Goal: Check status

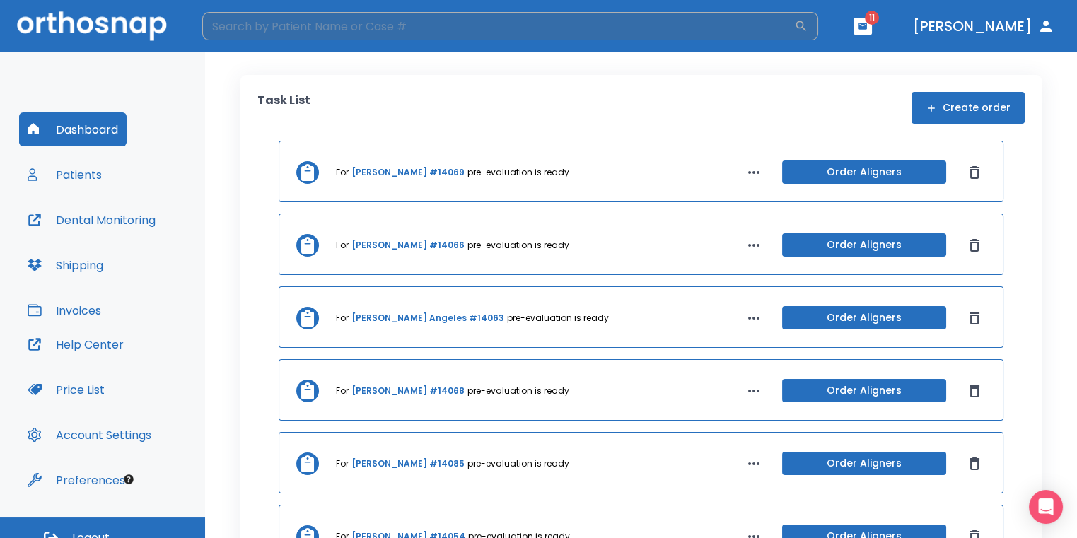
drag, startPoint x: 714, startPoint y: 23, endPoint x: 880, endPoint y: 32, distance: 167.1
click at [716, 23] on input "search" at bounding box center [498, 26] width 592 height 28
type input "amanda"
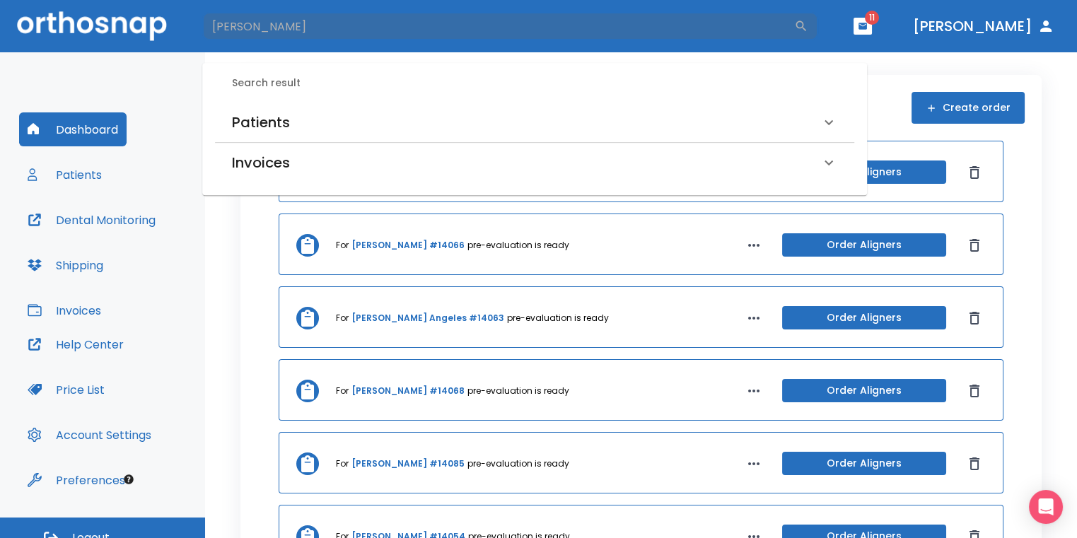
click at [443, 115] on div "Patients" at bounding box center [526, 122] width 588 height 23
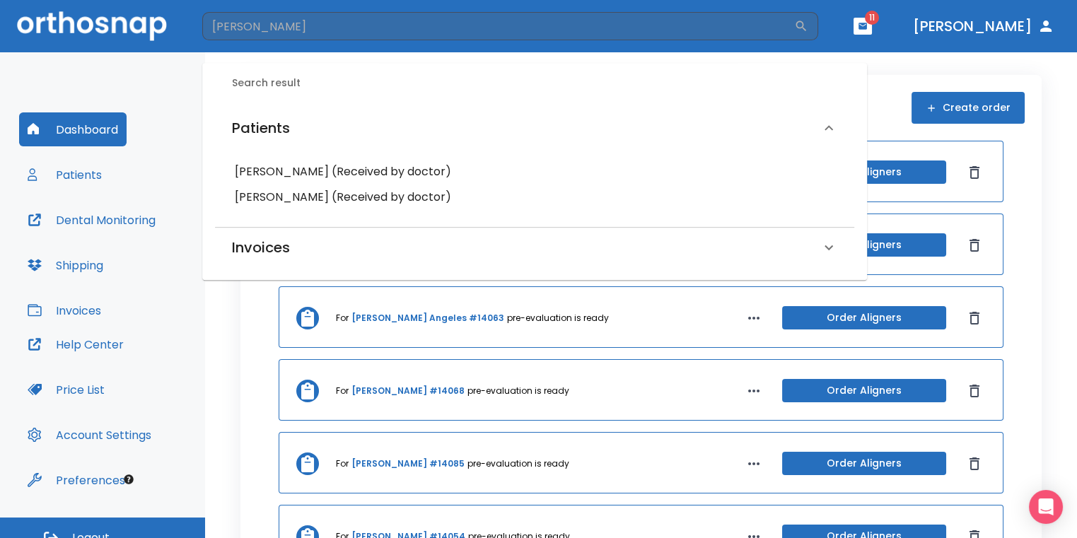
click at [306, 168] on h6 "Amanda Silva (Received by doctor)" at bounding box center [535, 172] width 600 height 20
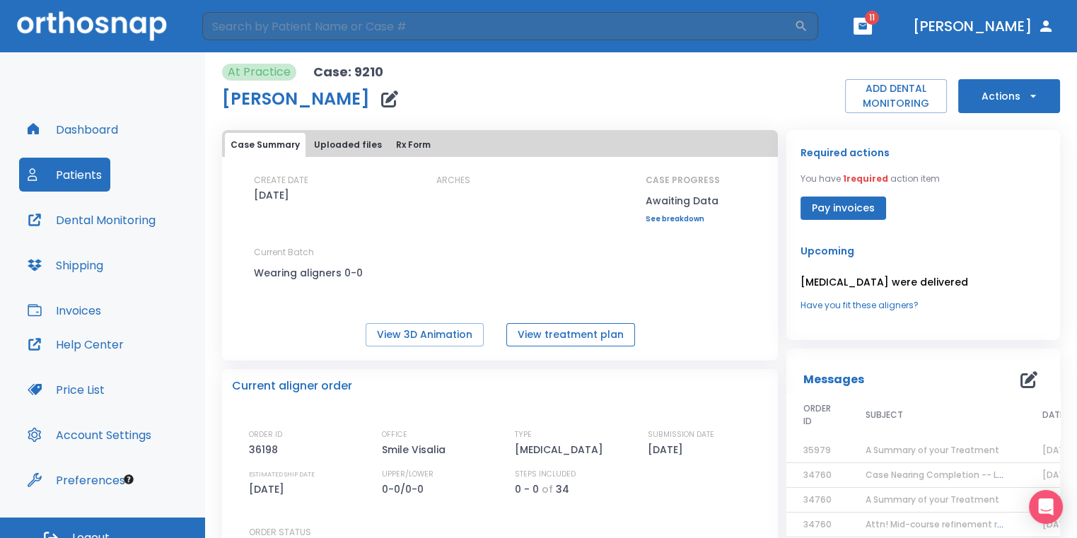
click at [565, 326] on button "View treatment plan" at bounding box center [570, 334] width 129 height 23
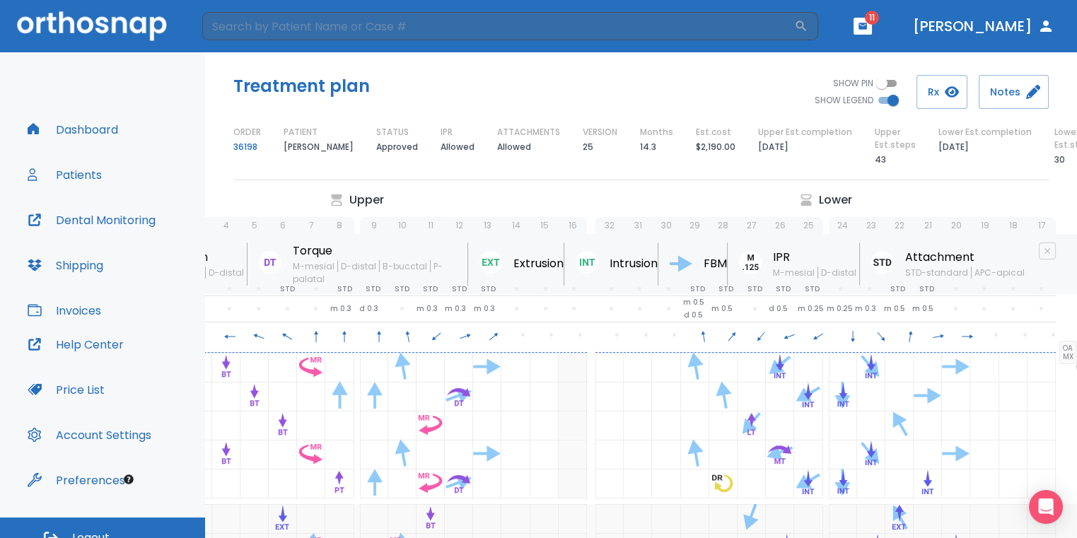
scroll to position [0, 197]
